Goal: Information Seeking & Learning: Learn about a topic

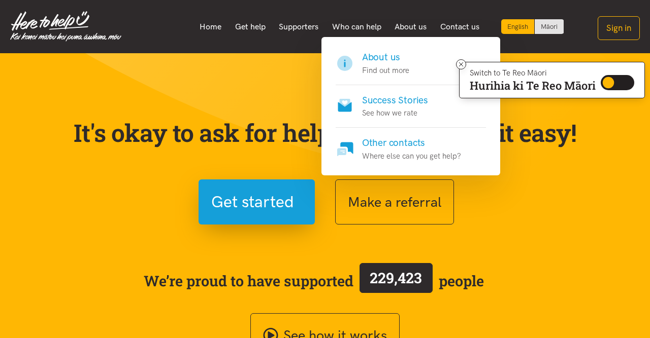
click at [384, 57] on h4 "About us" at bounding box center [385, 57] width 47 height 14
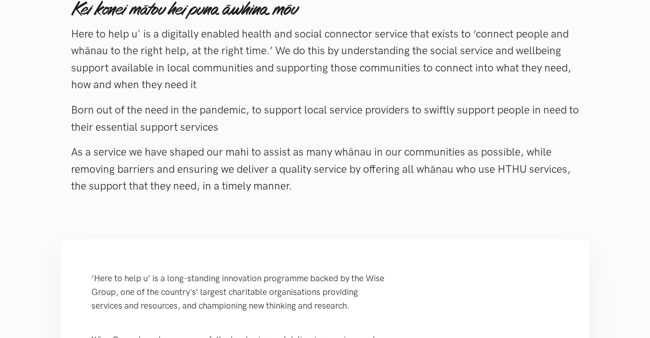
scroll to position [158, 0]
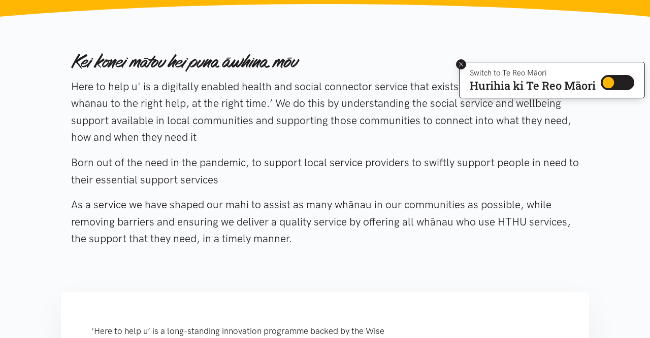
click at [456, 64] on button at bounding box center [461, 64] width 10 height 10
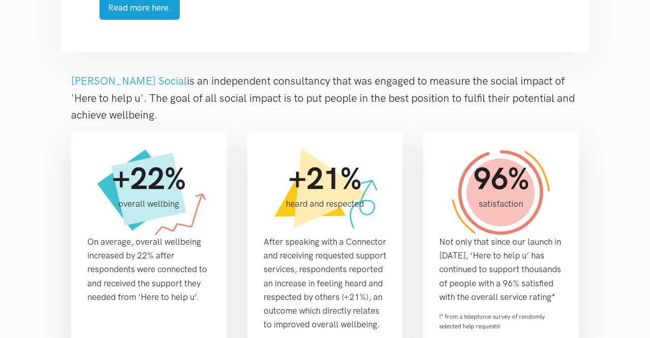
scroll to position [792, 0]
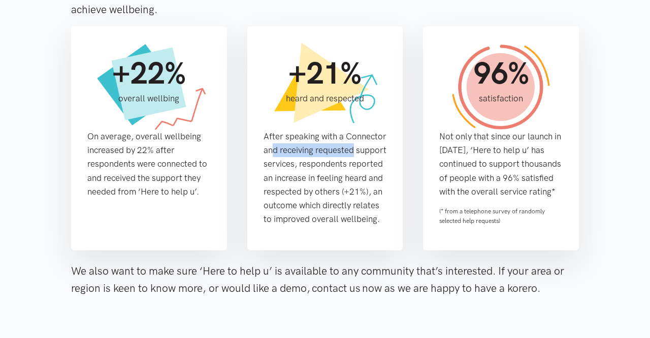
drag, startPoint x: 283, startPoint y: 132, endPoint x: 366, endPoint y: 132, distance: 83.2
click at [366, 132] on p "After speaking with a Connector and receiving requested support services, respo…" at bounding box center [324, 178] width 123 height 96
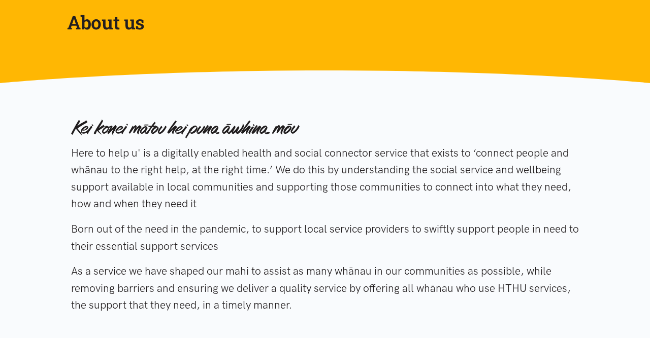
scroll to position [0, 0]
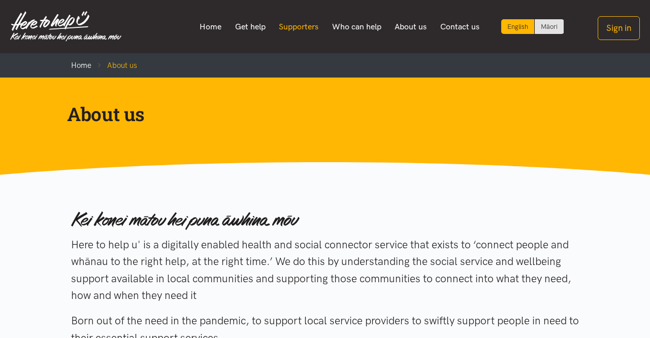
click at [301, 29] on link "Supporters" at bounding box center [298, 26] width 53 height 21
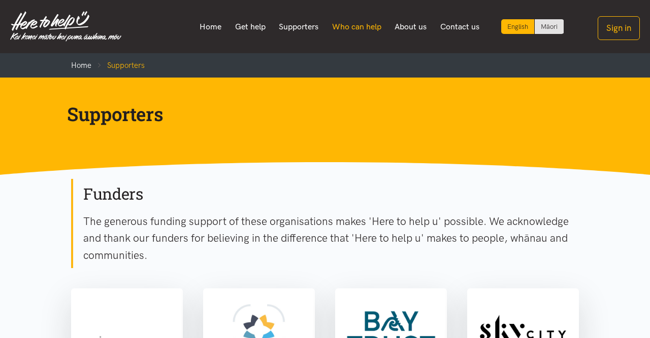
click at [356, 28] on link "Who can help" at bounding box center [356, 26] width 63 height 21
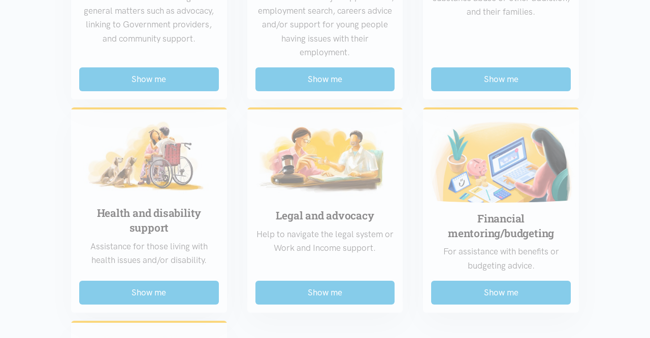
scroll to position [528, 0]
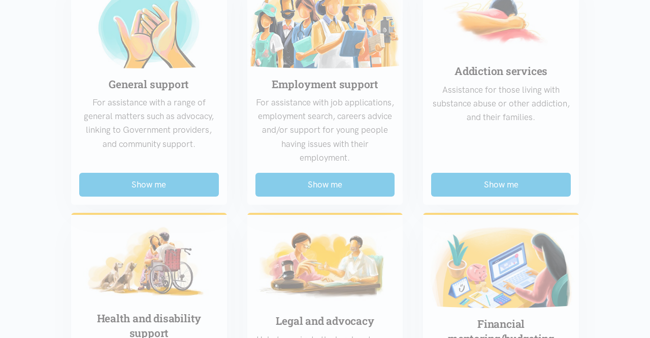
click at [320, 181] on div "Food support For emergency cases only – will include essential non-perishable f…" at bounding box center [325, 191] width 528 height 878
click at [398, 159] on div "Food support For emergency cases only – will include essential non-perishable f…" at bounding box center [325, 191] width 528 height 878
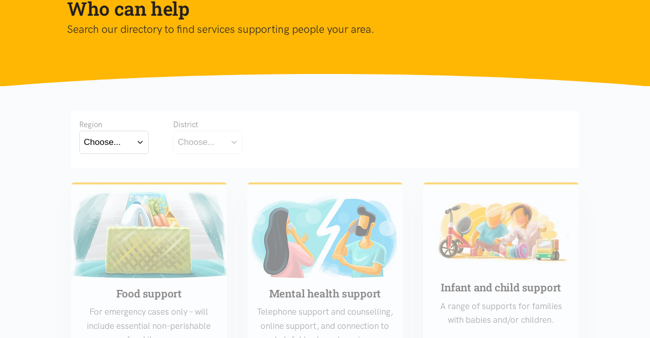
scroll to position [0, 0]
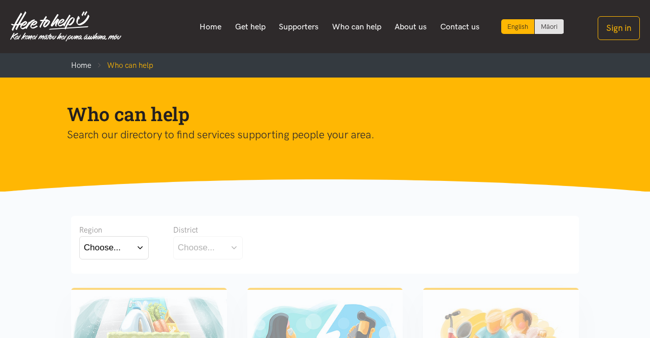
drag, startPoint x: 88, startPoint y: 134, endPoint x: 381, endPoint y: 142, distance: 293.4
click at [381, 142] on p "Search our directory to find services supporting people your area." at bounding box center [316, 134] width 499 height 17
click at [410, 151] on div "Who can help Search our directory to find services supporting people your area." at bounding box center [325, 135] width 520 height 66
